Goal: Find specific page/section: Find specific page/section

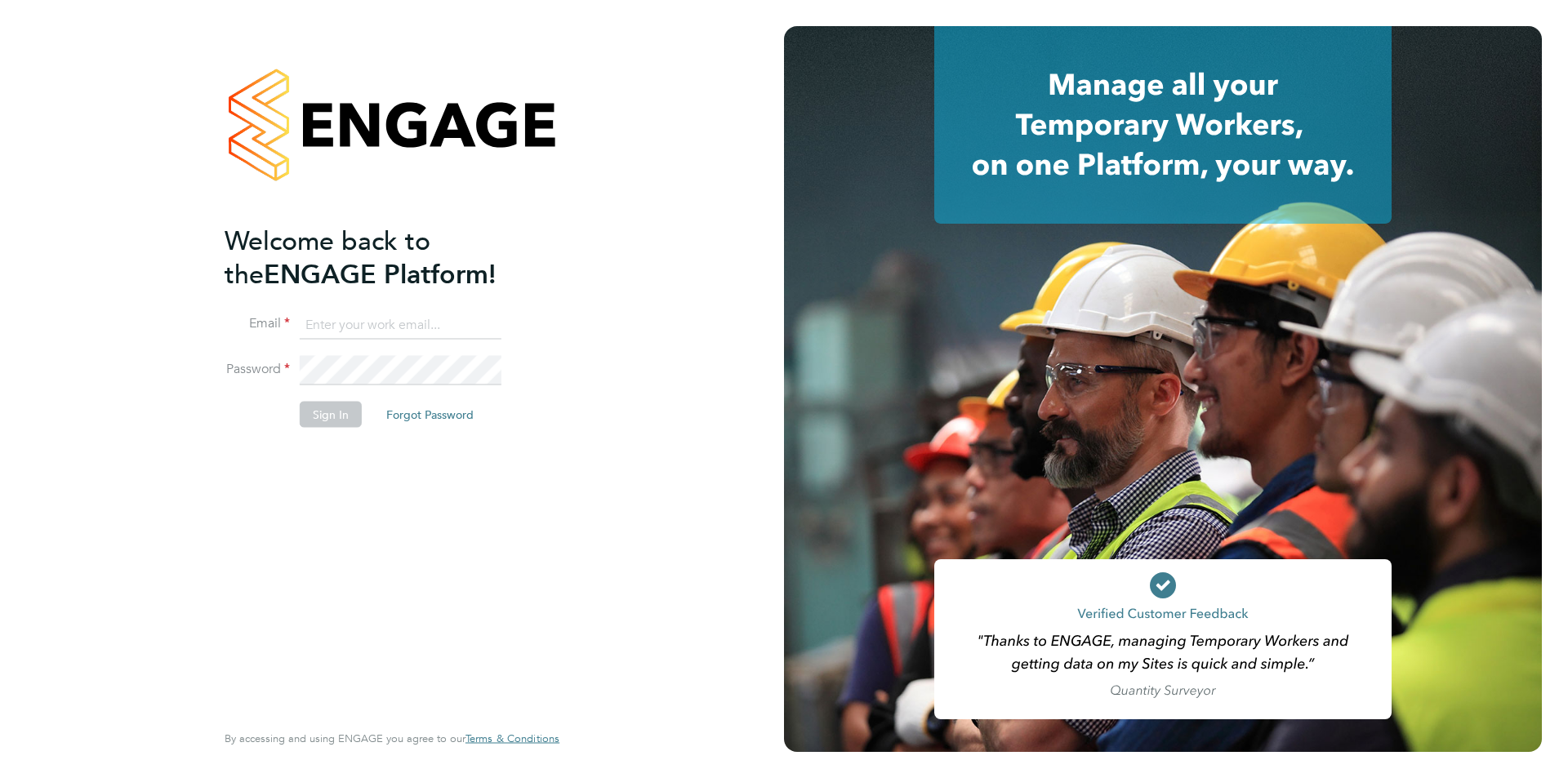
click at [339, 324] on input at bounding box center [400, 325] width 202 height 30
type input "[PERSON_NAME][EMAIL_ADDRESS][DOMAIN_NAME]"
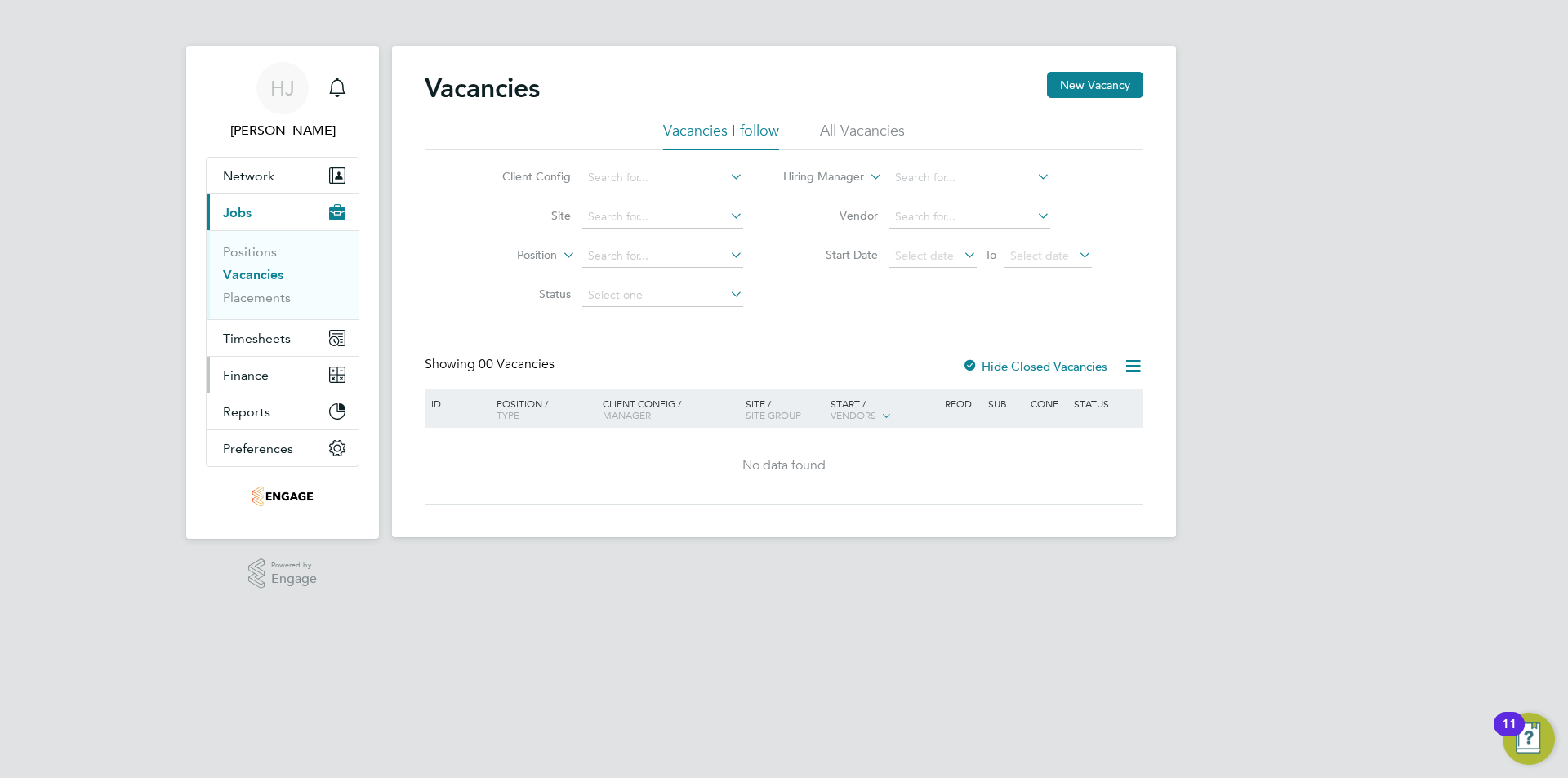
click at [246, 368] on span "Finance" at bounding box center [245, 375] width 45 height 16
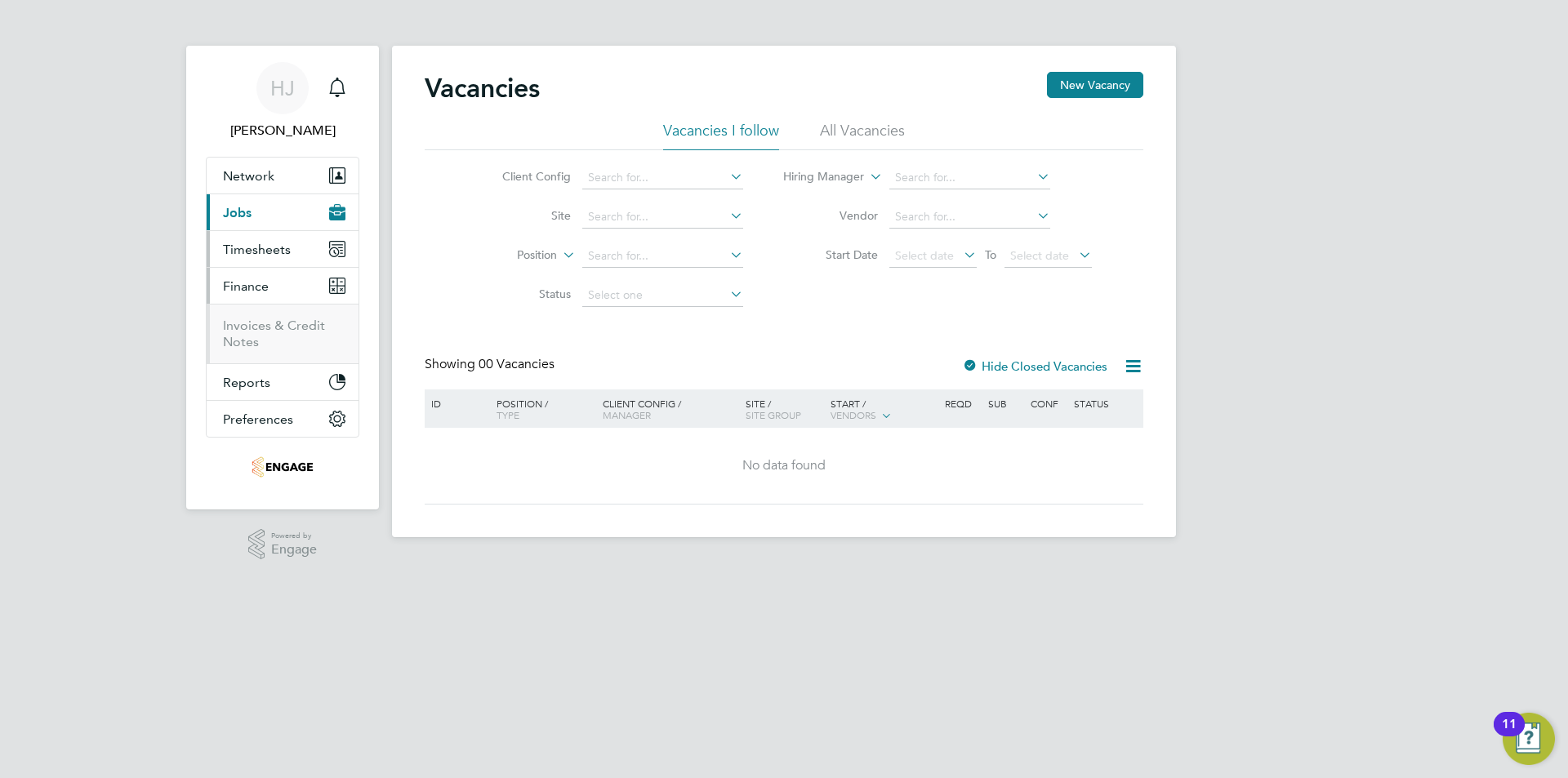
click at [249, 246] on span "Timesheets" at bounding box center [257, 249] width 68 height 16
click at [249, 290] on link "Timesheets" at bounding box center [257, 289] width 68 height 16
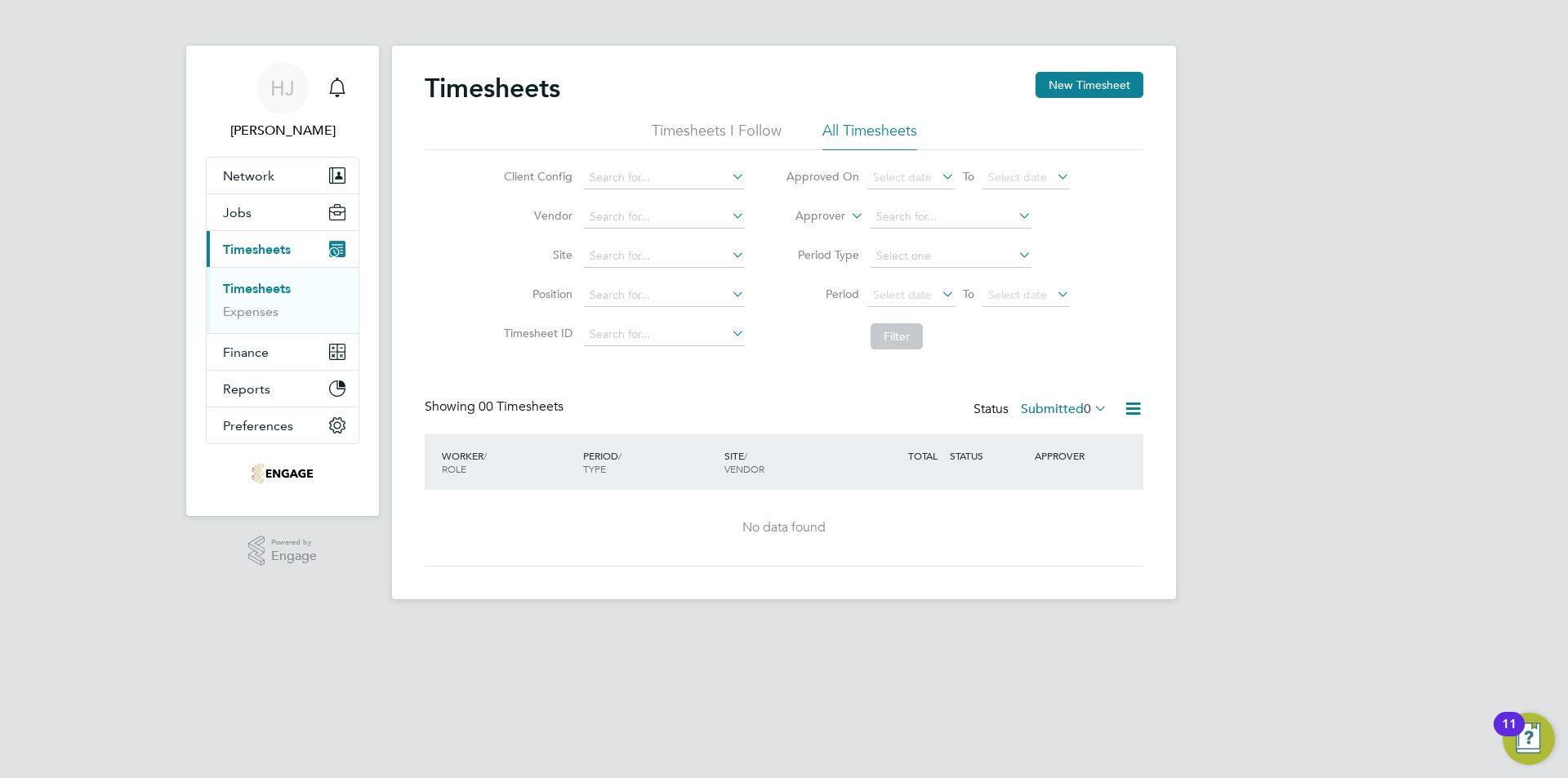
click at [868, 130] on li "All Timesheets" at bounding box center [869, 136] width 95 height 30
click at [227, 350] on span "Finance" at bounding box center [245, 352] width 45 height 16
click at [280, 318] on link "Invoices & Credit Notes" at bounding box center [273, 333] width 102 height 31
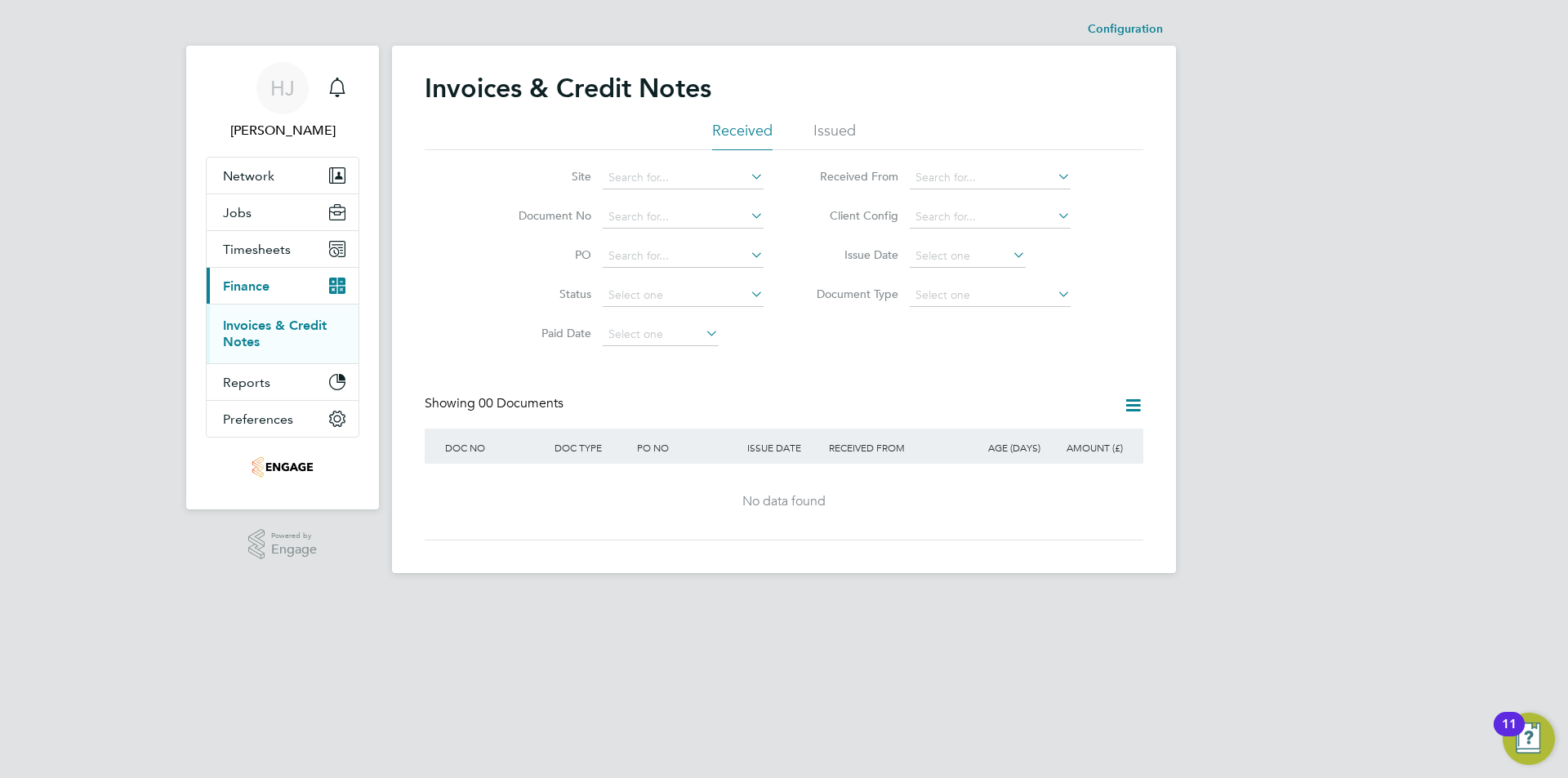
click at [826, 122] on li "Issued" at bounding box center [834, 136] width 43 height 30
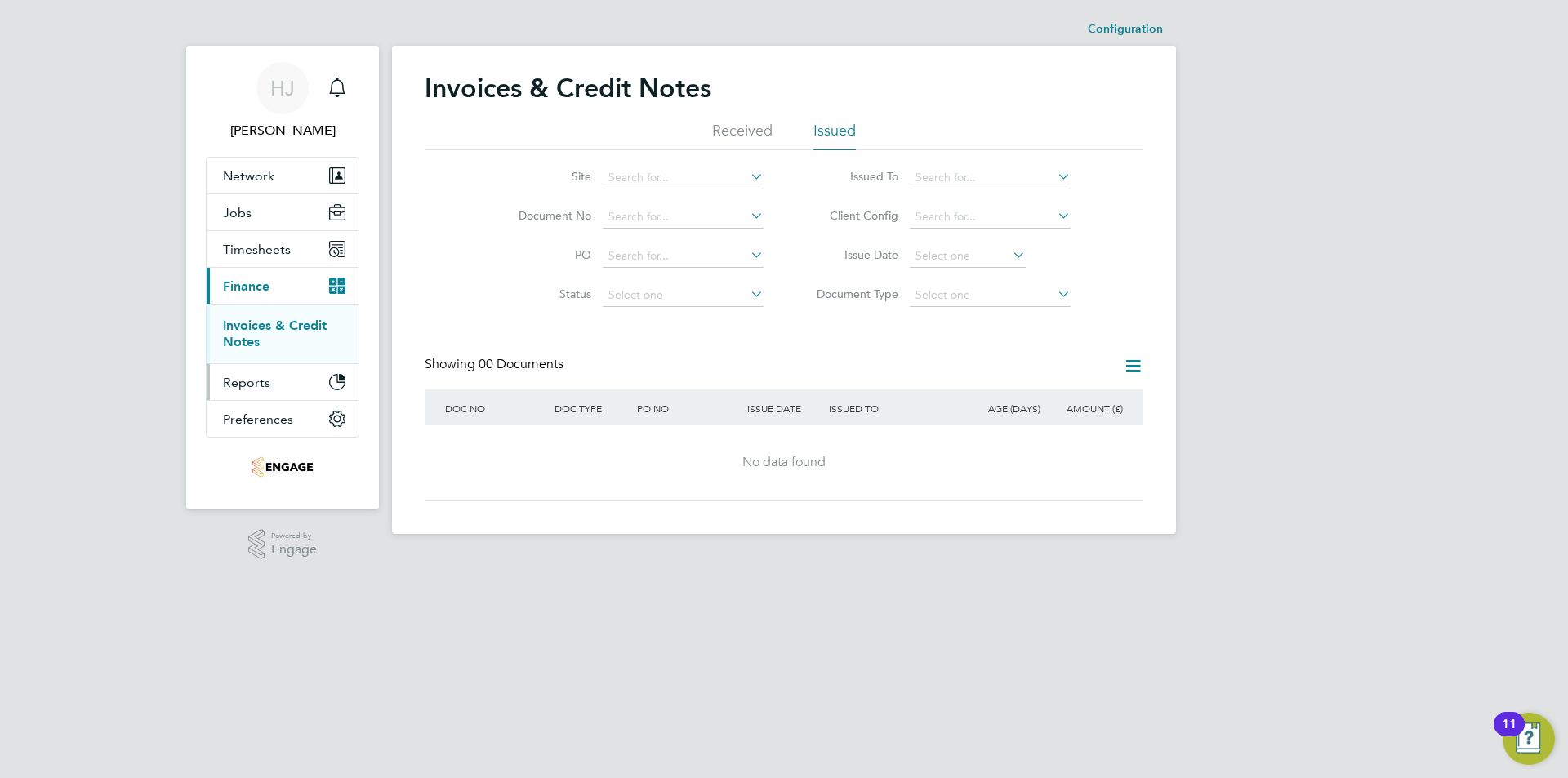
click at [277, 386] on button "Reports" at bounding box center [283, 381] width 152 height 36
